Goal: Information Seeking & Learning: Understand process/instructions

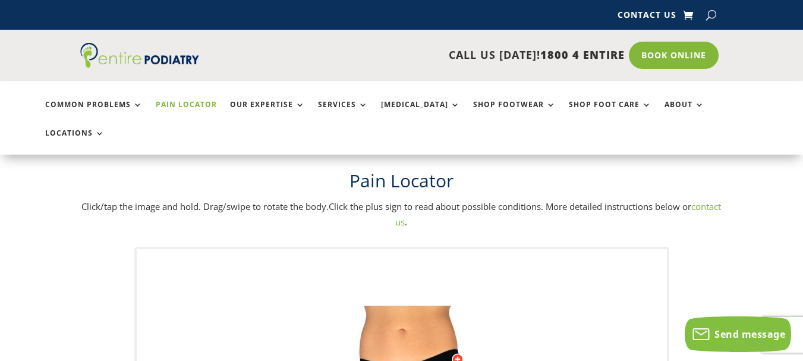
drag, startPoint x: 370, startPoint y: 302, endPoint x: 350, endPoint y: 364, distance: 65.0
drag, startPoint x: 402, startPoint y: 291, endPoint x: 402, endPoint y: 332, distance: 41.6
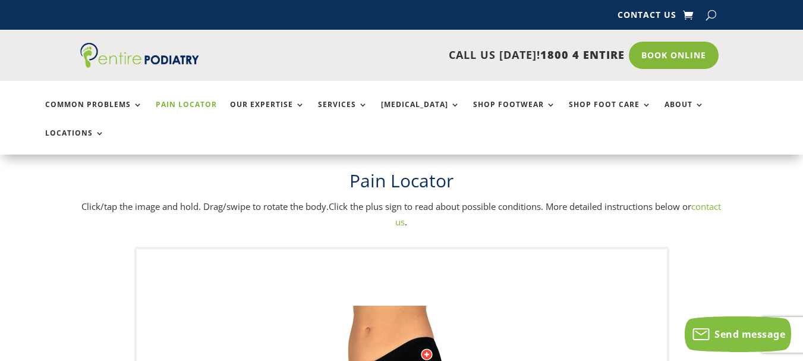
drag, startPoint x: 398, startPoint y: 307, endPoint x: 167, endPoint y: 295, distance: 231.4
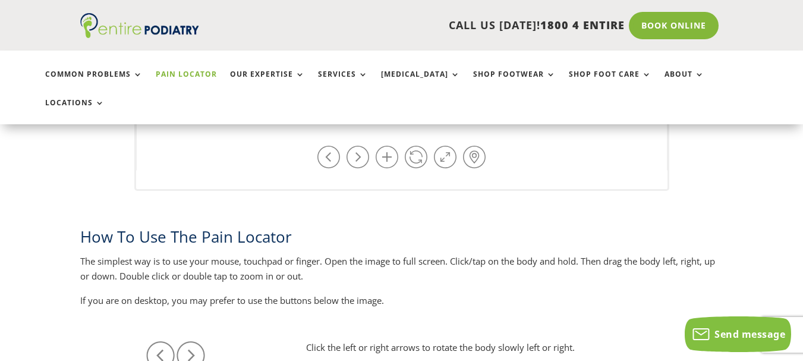
scroll to position [665, 0]
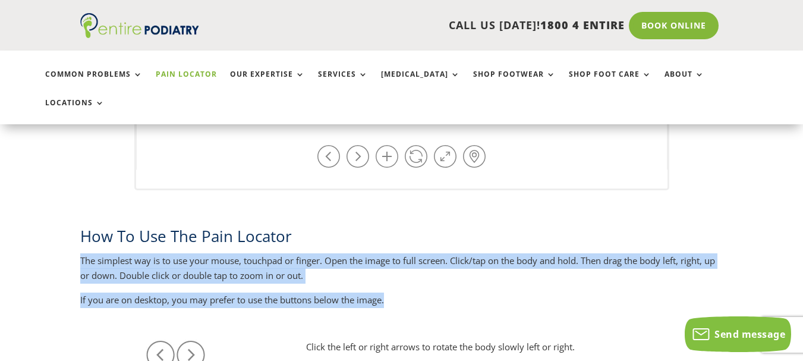
drag, startPoint x: 422, startPoint y: 210, endPoint x: 409, endPoint y: 289, distance: 80.1
click at [411, 288] on div "How To Use The Pain Locator The simplest way is to use your mouse, touchpad or …" at bounding box center [401, 266] width 642 height 114
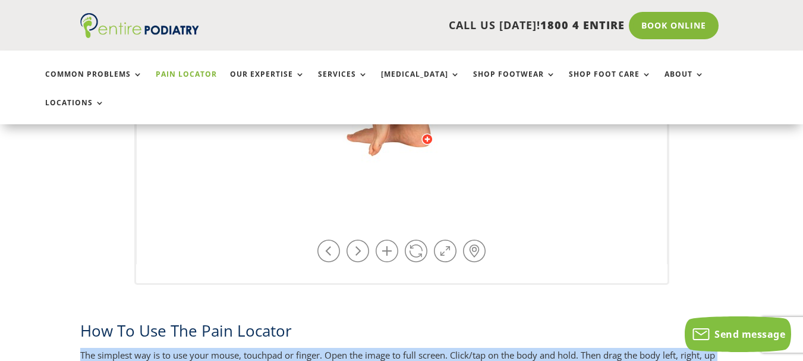
scroll to position [570, 0]
click at [455, 240] on link at bounding box center [445, 251] width 23 height 23
click at [359, 240] on link at bounding box center [357, 251] width 23 height 23
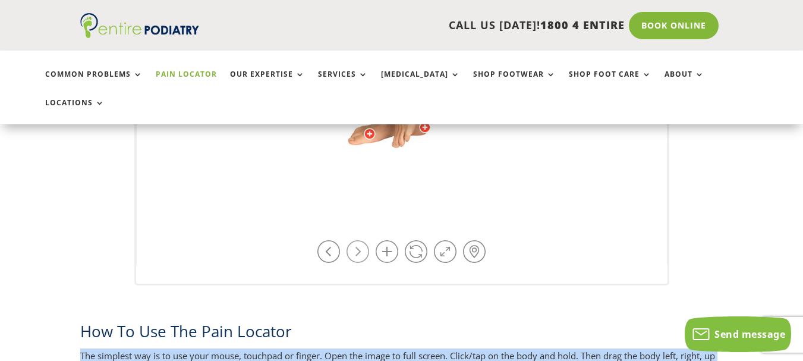
click at [359, 240] on link at bounding box center [357, 251] width 23 height 23
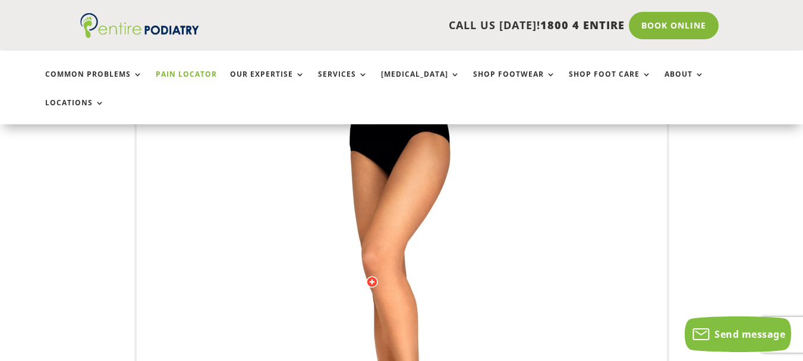
scroll to position [238, 0]
